Goal: Information Seeking & Learning: Learn about a topic

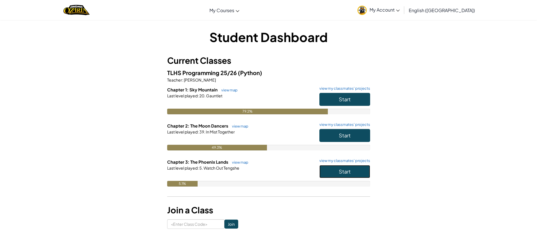
click at [360, 170] on button "Start" at bounding box center [345, 171] width 51 height 13
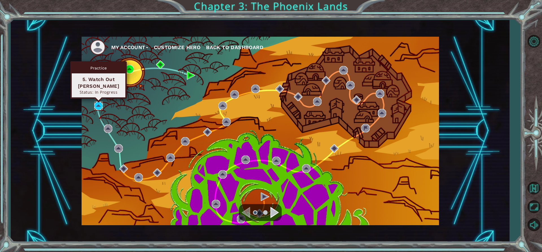
click at [97, 105] on img at bounding box center [98, 106] width 8 height 8
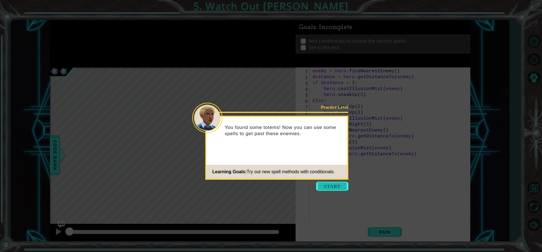
click at [338, 186] on button "Start" at bounding box center [332, 186] width 32 height 9
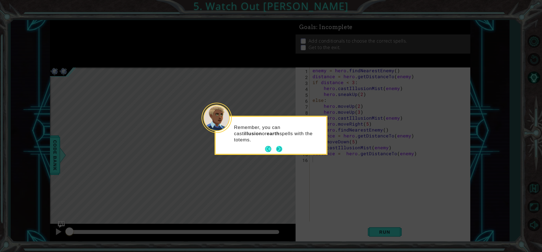
click at [275, 148] on footer at bounding box center [273, 149] width 17 height 8
click at [280, 147] on button "Next" at bounding box center [279, 149] width 6 height 6
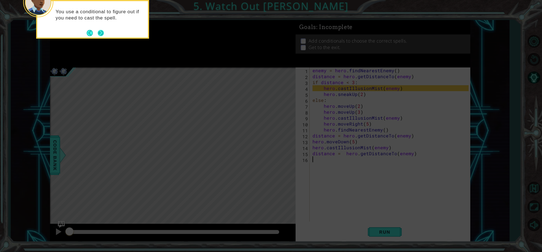
click at [99, 32] on button "Next" at bounding box center [101, 33] width 6 height 6
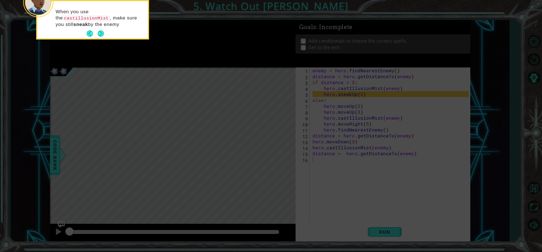
click at [87, 30] on footer at bounding box center [95, 33] width 17 height 8
click at [95, 33] on button "Back" at bounding box center [92, 33] width 11 height 6
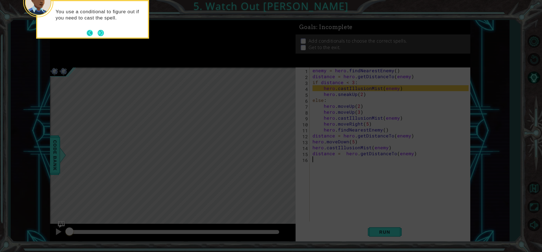
click at [91, 34] on button "Back" at bounding box center [92, 33] width 11 height 6
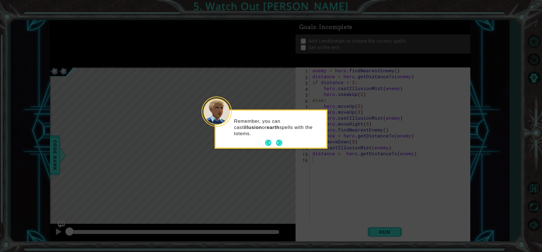
click at [91, 34] on icon at bounding box center [271, 126] width 542 height 252
click at [267, 141] on button "Back" at bounding box center [270, 143] width 11 height 6
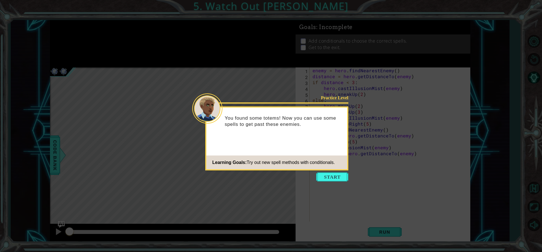
click at [148, 133] on icon at bounding box center [271, 126] width 542 height 252
click at [331, 175] on button "Start" at bounding box center [332, 176] width 32 height 9
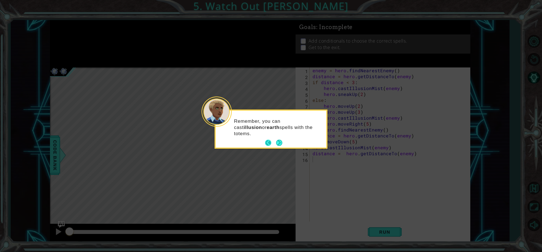
click at [268, 145] on button "Back" at bounding box center [270, 143] width 11 height 6
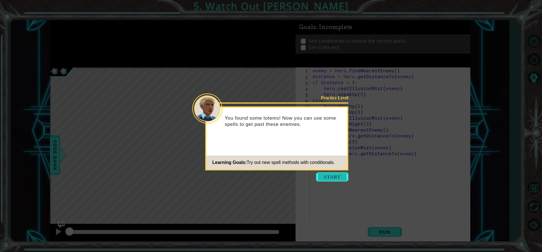
click at [329, 174] on button "Start" at bounding box center [332, 176] width 32 height 9
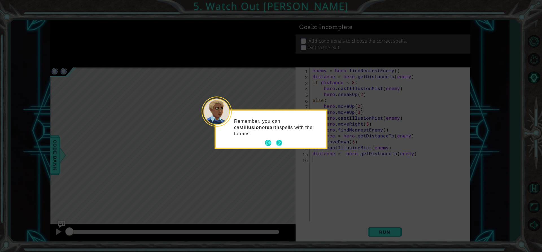
click at [280, 142] on button "Next" at bounding box center [279, 143] width 6 height 6
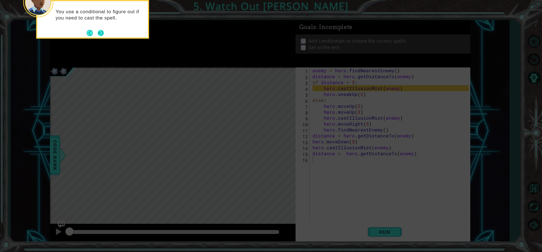
click at [100, 36] on button "Next" at bounding box center [101, 33] width 6 height 6
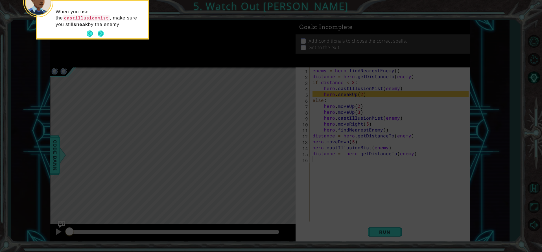
click at [101, 32] on button "Next" at bounding box center [101, 33] width 6 height 6
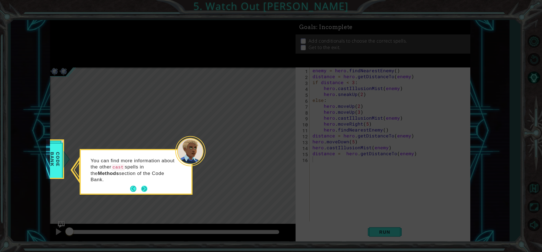
click at [141, 185] on button "Next" at bounding box center [144, 188] width 7 height 7
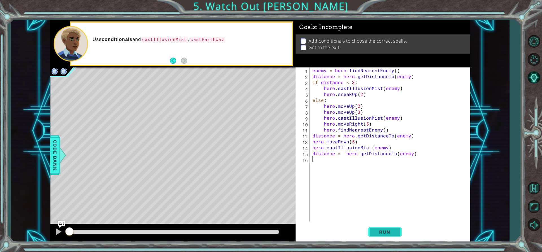
click at [396, 234] on button "Run" at bounding box center [385, 231] width 34 height 17
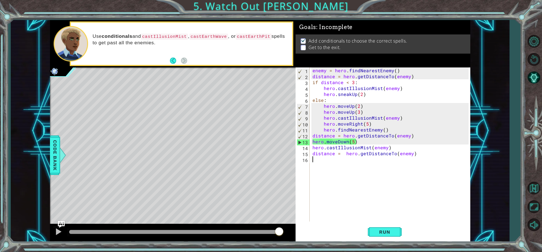
drag, startPoint x: 380, startPoint y: 226, endPoint x: 379, endPoint y: 222, distance: 3.5
click at [379, 223] on button "Run" at bounding box center [385, 231] width 34 height 17
